Goal: Navigation & Orientation: Find specific page/section

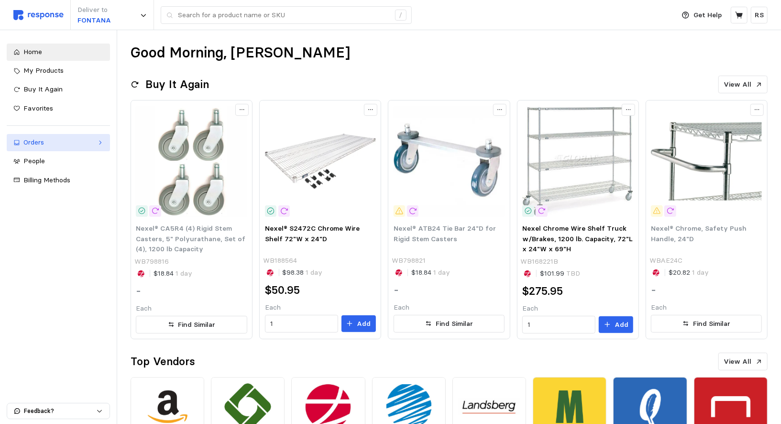
click at [43, 137] on div "Orders" at bounding box center [58, 142] width 70 height 11
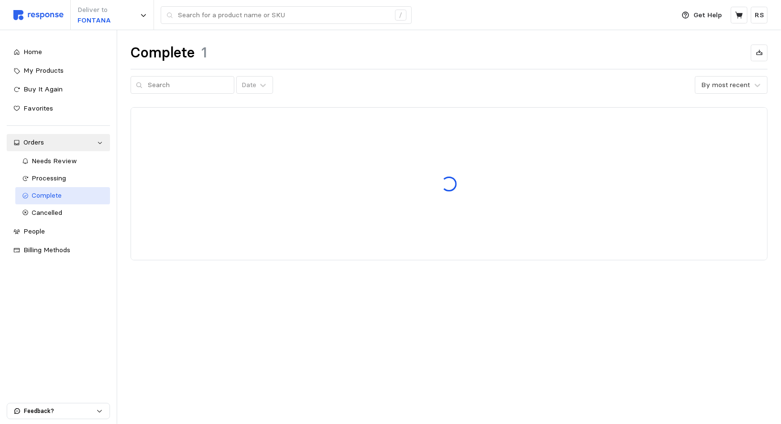
click at [45, 194] on span "Complete" at bounding box center [47, 195] width 30 height 9
click at [45, 187] on link "Complete" at bounding box center [62, 195] width 95 height 17
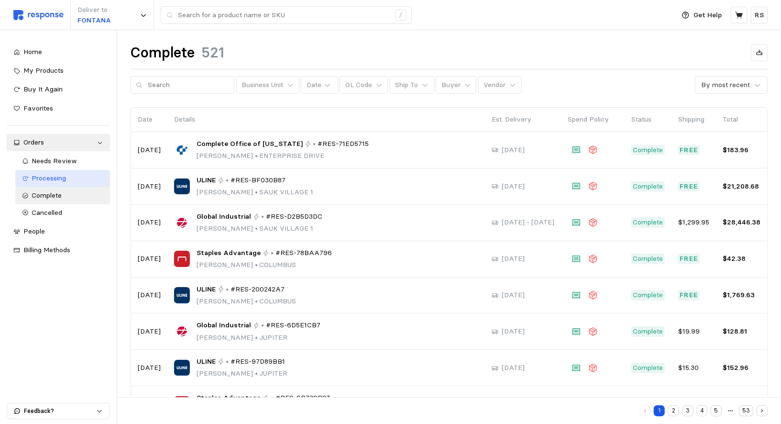
click at [44, 181] on span "Processing" at bounding box center [49, 178] width 34 height 9
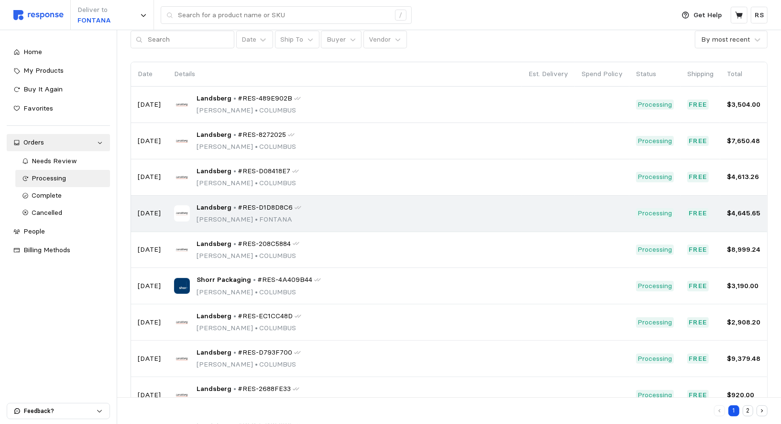
scroll to position [108, 0]
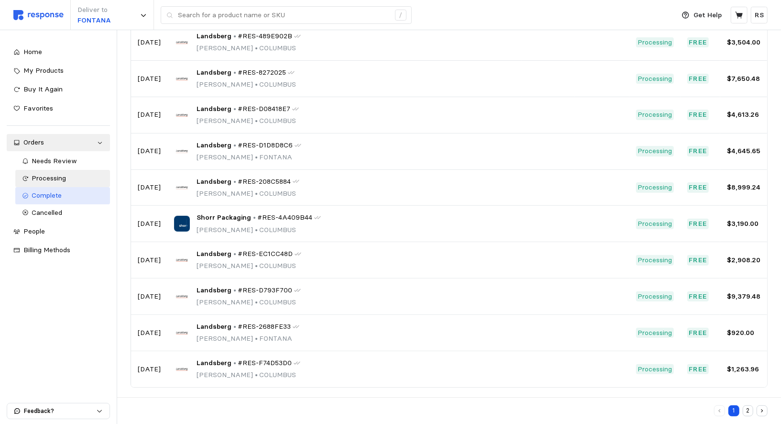
click at [53, 201] on link "Complete" at bounding box center [62, 195] width 95 height 17
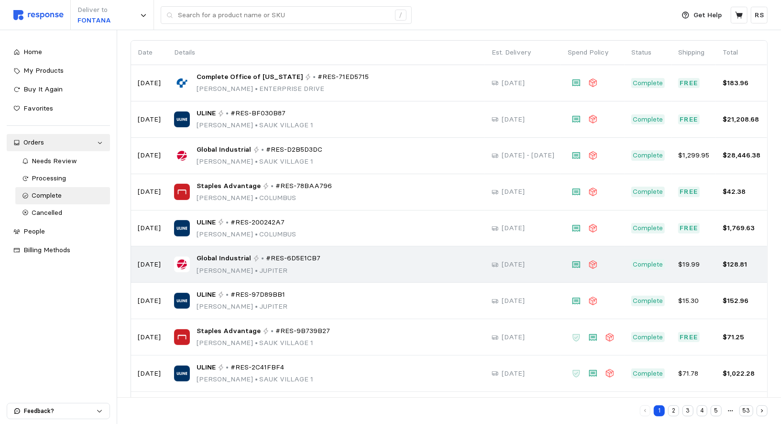
scroll to position [108, 0]
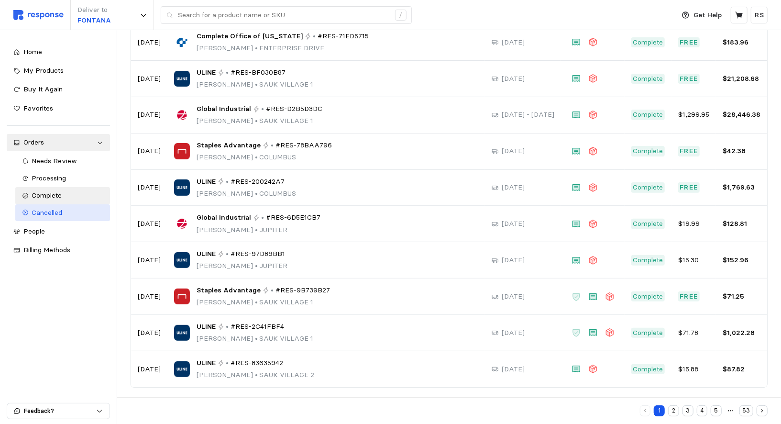
click at [73, 215] on div "Cancelled" at bounding box center [67, 213] width 71 height 11
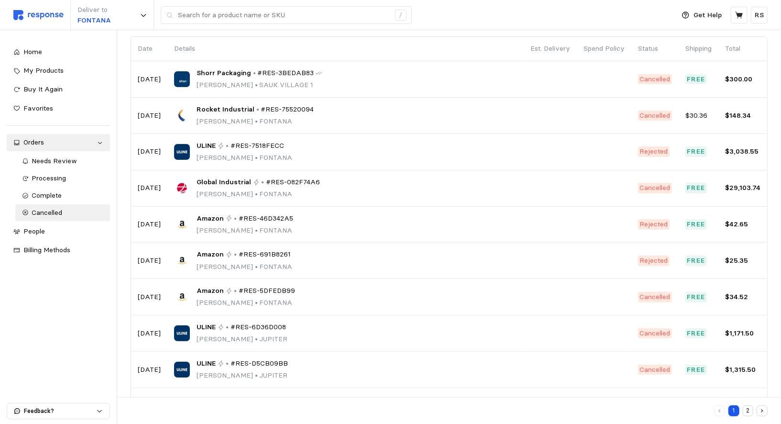
scroll to position [65, 0]
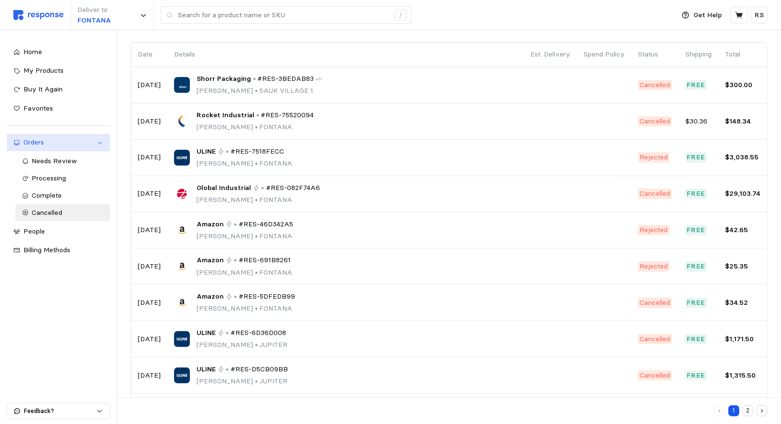
click at [32, 141] on div "Orders" at bounding box center [58, 142] width 70 height 11
click at [37, 148] on link "Orders" at bounding box center [58, 142] width 103 height 17
click at [32, 40] on div "Home My Products Buy It Again Favorites Orders Needs Review Processing Complete…" at bounding box center [58, 151] width 130 height 242
click at [33, 51] on span "Home" at bounding box center [32, 51] width 19 height 9
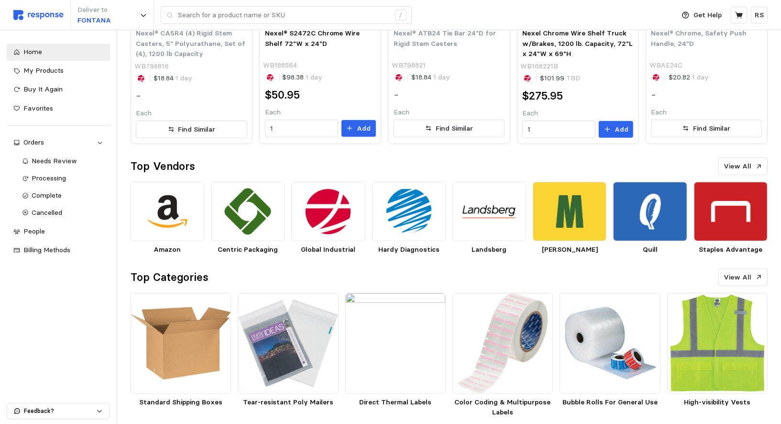
scroll to position [199, 0]
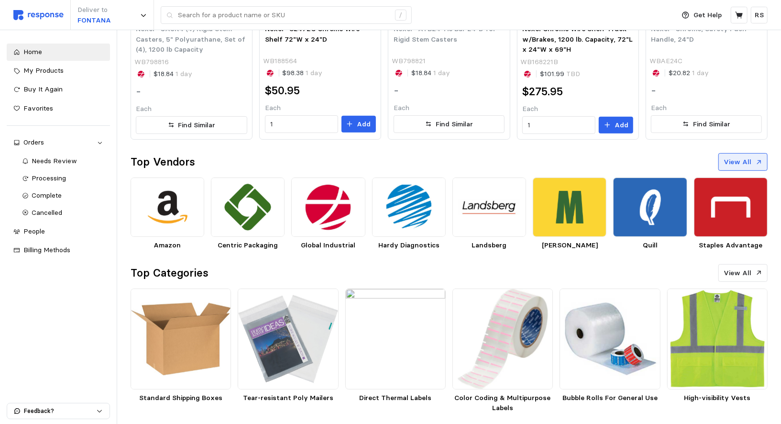
click at [733, 158] on p "View All" at bounding box center [738, 162] width 28 height 11
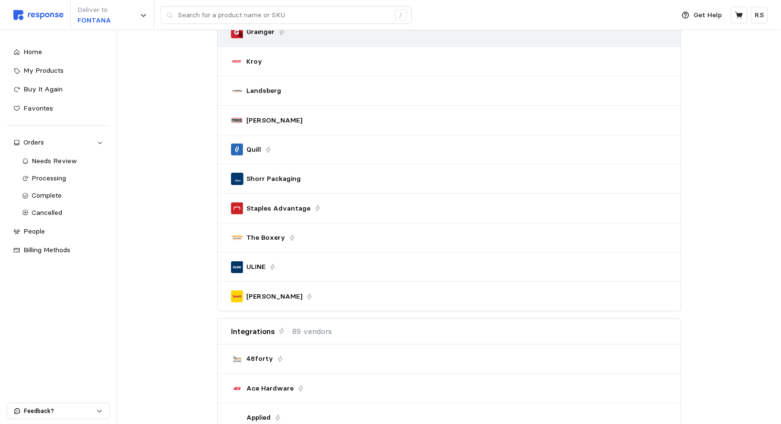
scroll to position [225, 0]
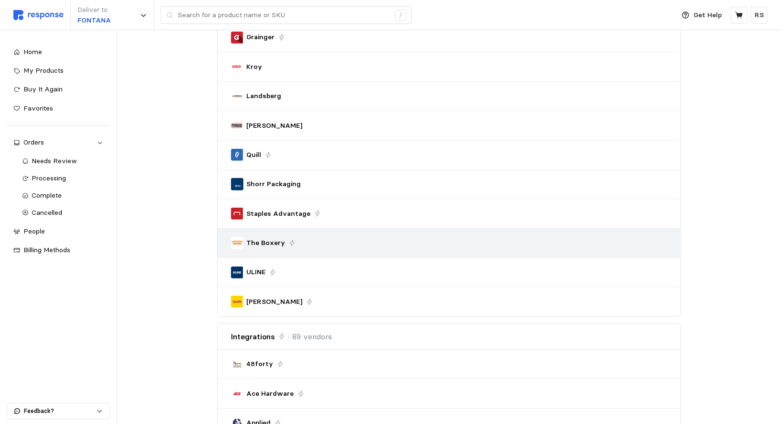
click at [249, 233] on div "The Boxery" at bounding box center [449, 242] width 443 height 19
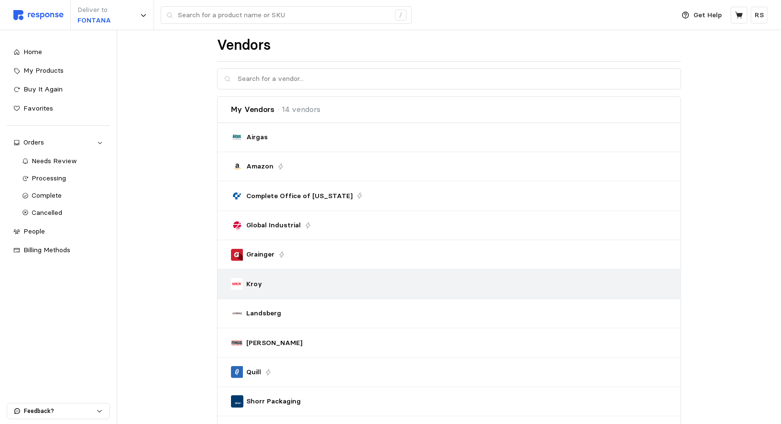
scroll to position [0, 0]
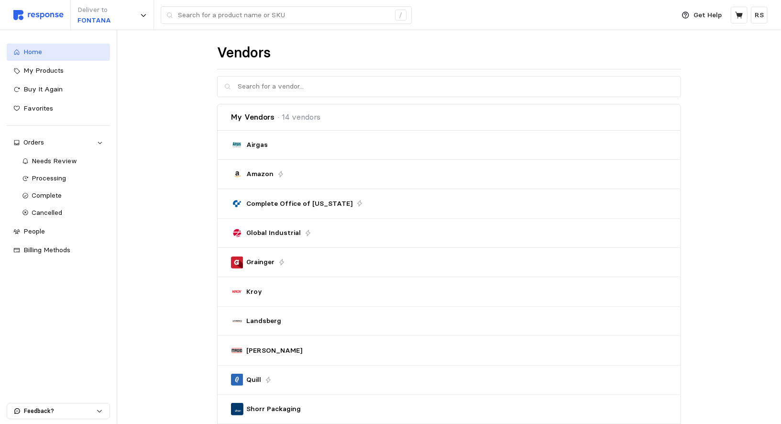
click at [24, 53] on span "Home" at bounding box center [32, 51] width 19 height 9
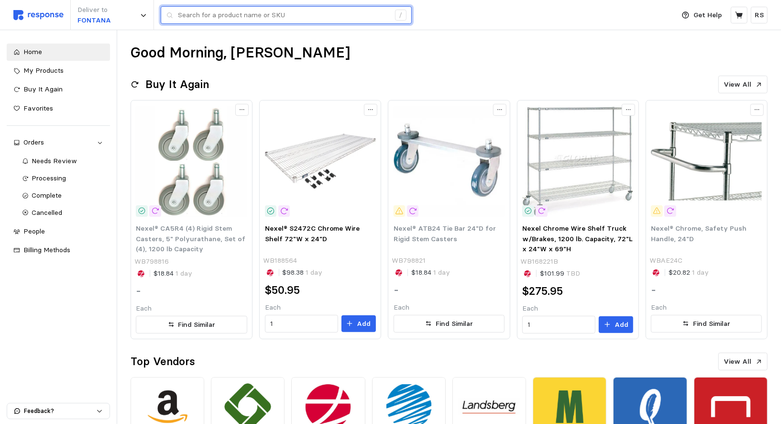
click at [266, 19] on input "text" at bounding box center [284, 15] width 212 height 17
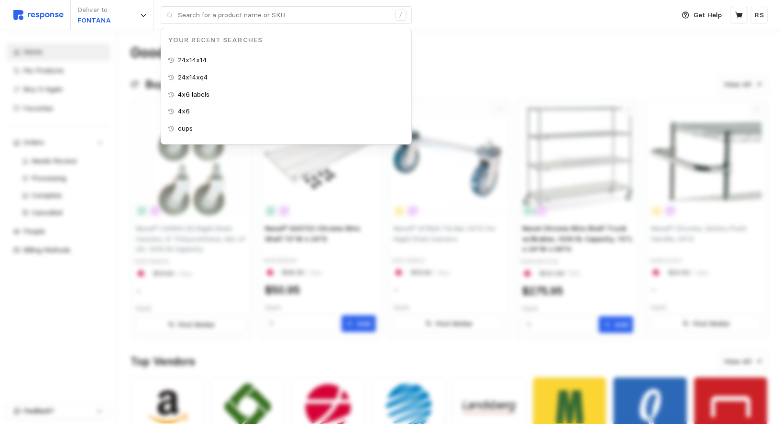
click at [451, 54] on div at bounding box center [390, 242] width 781 height 424
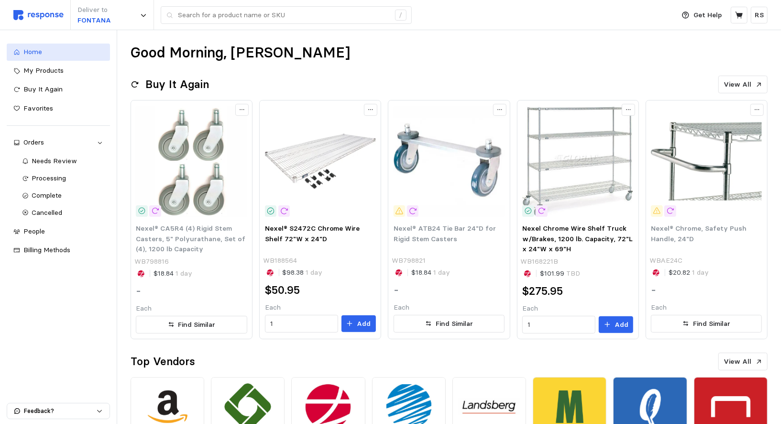
click at [18, 51] on icon at bounding box center [16, 52] width 7 height 7
click at [22, 19] on img at bounding box center [38, 15] width 50 height 10
